Goal: Task Accomplishment & Management: Use online tool/utility

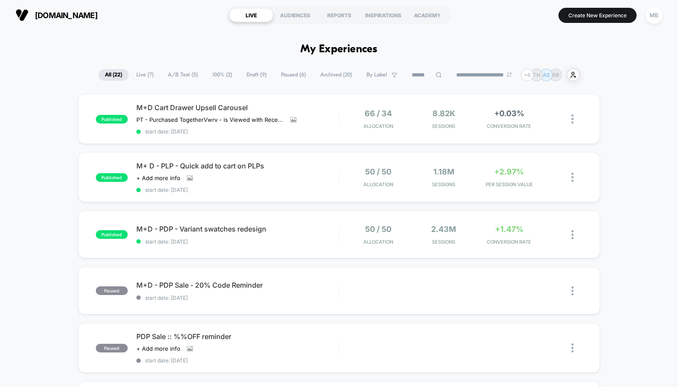
click at [146, 73] on span "Live ( 7 )" at bounding box center [145, 75] width 30 height 12
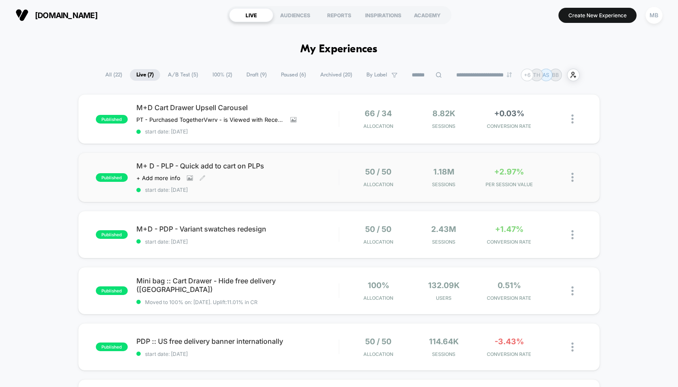
click at [305, 180] on div "M+ D - PLP - Quick add to cart on PLPs Click to view images Click to edit exper…" at bounding box center [237, 178] width 203 height 32
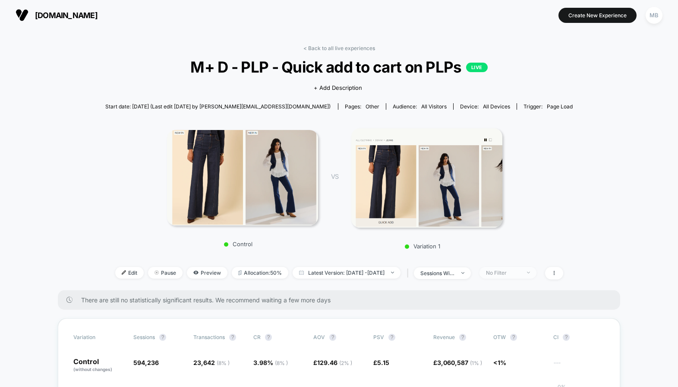
click at [521, 269] on div "No Filter" at bounding box center [503, 272] width 35 height 6
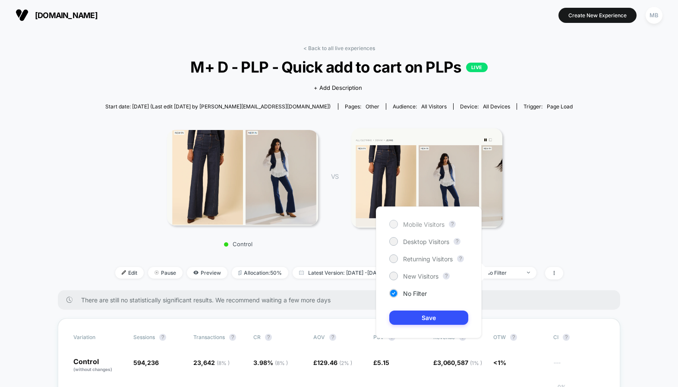
click at [437, 223] on span "Mobile Visitors" at bounding box center [423, 224] width 41 height 7
click at [434, 319] on button "Save" at bounding box center [429, 318] width 79 height 14
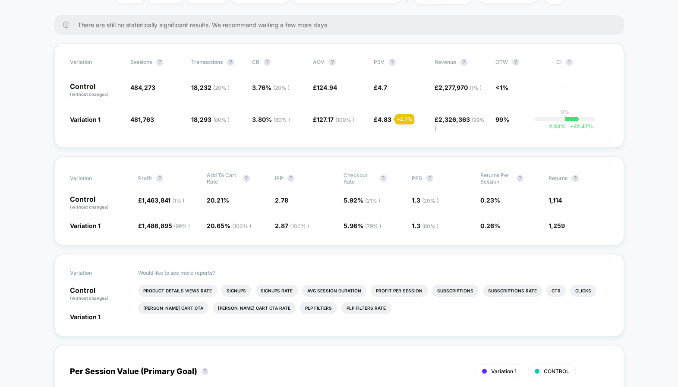
scroll to position [223, 0]
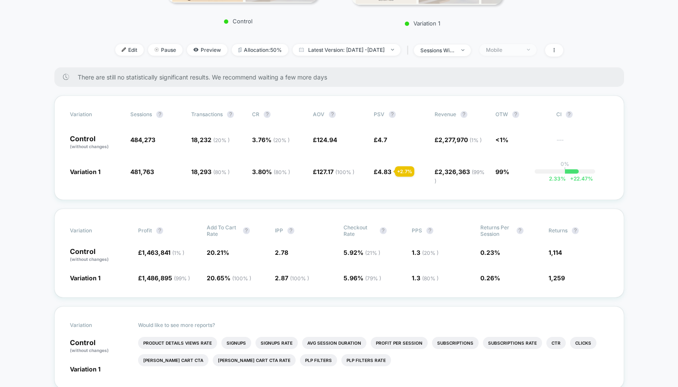
click at [516, 53] on span "Mobile" at bounding box center [508, 50] width 57 height 12
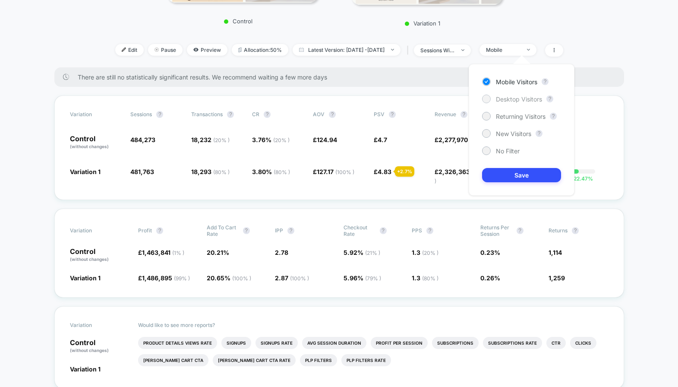
click at [512, 102] on div "Desktop Visitors" at bounding box center [512, 99] width 60 height 9
click at [501, 170] on button "Save" at bounding box center [521, 175] width 79 height 14
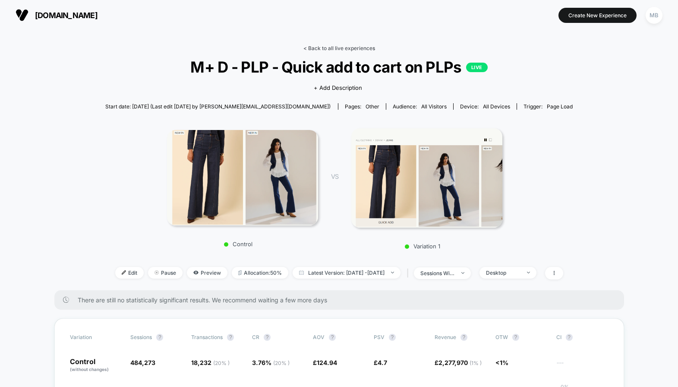
click at [323, 51] on link "< Back to all live experiences" at bounding box center [340, 48] width 72 height 6
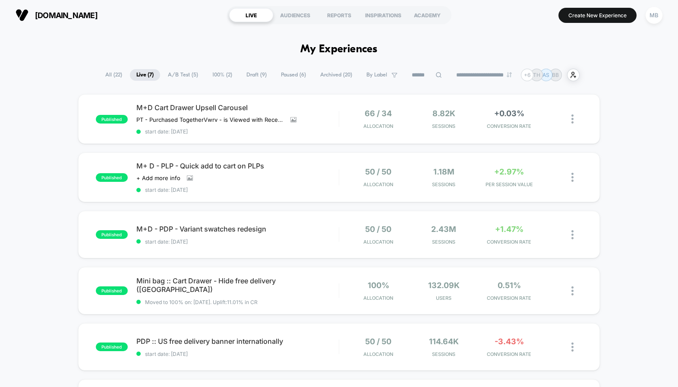
click at [624, 156] on div "published M+D Cart Drawer Upsell Carousel PT - Purchased Together Vwrv - is Vie…" at bounding box center [339, 311] width 678 height 434
click at [231, 104] on span "M+D Cart Drawer Upsell Carousel" at bounding box center [237, 107] width 203 height 9
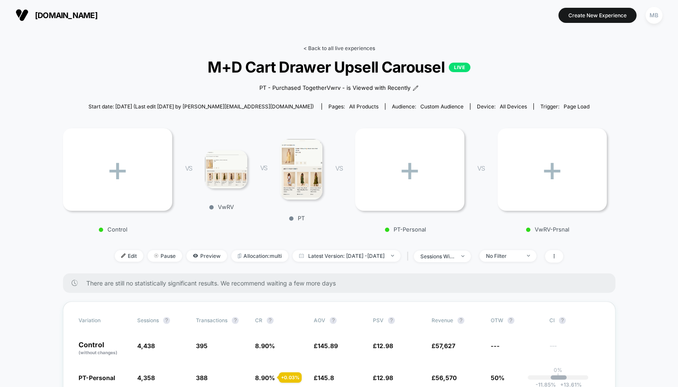
click at [328, 48] on link "< Back to all live experiences" at bounding box center [340, 48] width 72 height 6
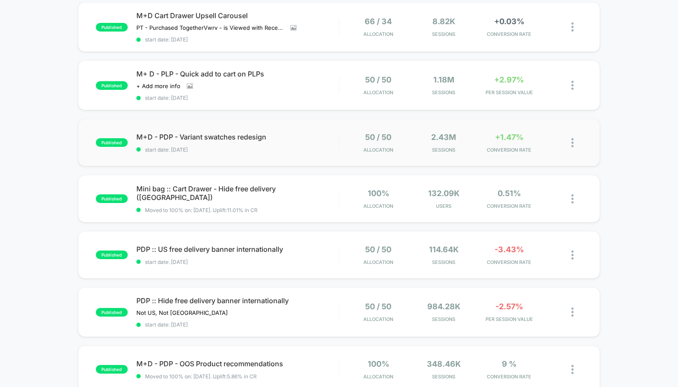
scroll to position [92, 0]
